Goal: Find contact information: Find contact information

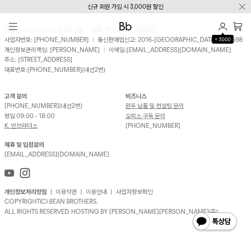
scroll to position [1857, 0]
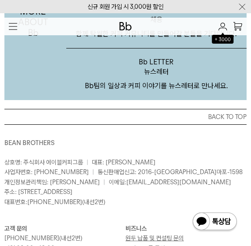
drag, startPoint x: 147, startPoint y: 192, endPoint x: 95, endPoint y: 187, distance: 51.9
click at [95, 187] on p "상호명: 주식회사 에이블커피그룹 | 대표: [PERSON_NAME] 사업자번호: [PHONE_NUMBER] | 통신판매업신고: 2016-[GE…" at bounding box center [125, 182] width 242 height 49
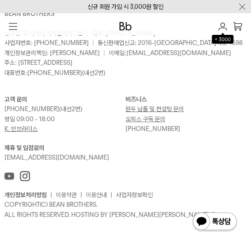
scroll to position [1854, 0]
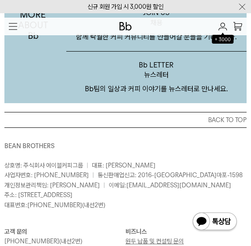
click at [164, 191] on p "상호명: 주식회사 에이블커피그룹 | 대표: [PERSON_NAME] 사업자번호: [PHONE_NUMBER] | 통신판매업신고: 2016-[GE…" at bounding box center [125, 185] width 242 height 49
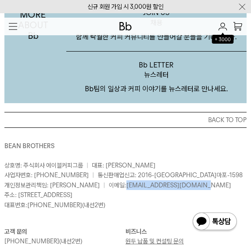
drag, startPoint x: 169, startPoint y: 186, endPoint x: 94, endPoint y: 183, distance: 75.6
click at [94, 183] on p "상호명: 주식회사 에이블커피그룹 | 대표: [PERSON_NAME] 사업자번호: [PHONE_NUMBER] | 통신판매업신고: 2016-[GE…" at bounding box center [125, 185] width 242 height 49
copy link "[EMAIL_ADDRESS][DOMAIN_NAME]"
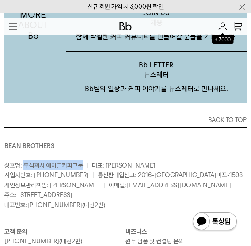
drag, startPoint x: 23, startPoint y: 165, endPoint x: 83, endPoint y: 164, distance: 60.1
click at [83, 164] on span "상호명: 주식회사 에이블커피그룹" at bounding box center [43, 165] width 79 height 7
copy span "주식회사 에이블커피그룹"
drag, startPoint x: 107, startPoint y: 163, endPoint x: 128, endPoint y: 166, distance: 21.4
click at [128, 166] on p "상호명: 주식회사 에이블커피그룹 | 대표: [PERSON_NAME] 사업자번호: [PHONE_NUMBER] | 통신판매업신고: 2016-[GE…" at bounding box center [125, 185] width 242 height 49
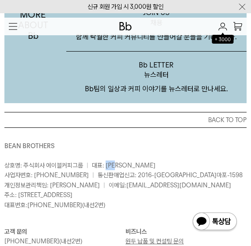
copy span "[PERSON_NAME]"
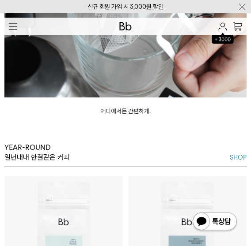
scroll to position [927, 0]
